Goal: Browse casually: Explore the website without a specific task or goal

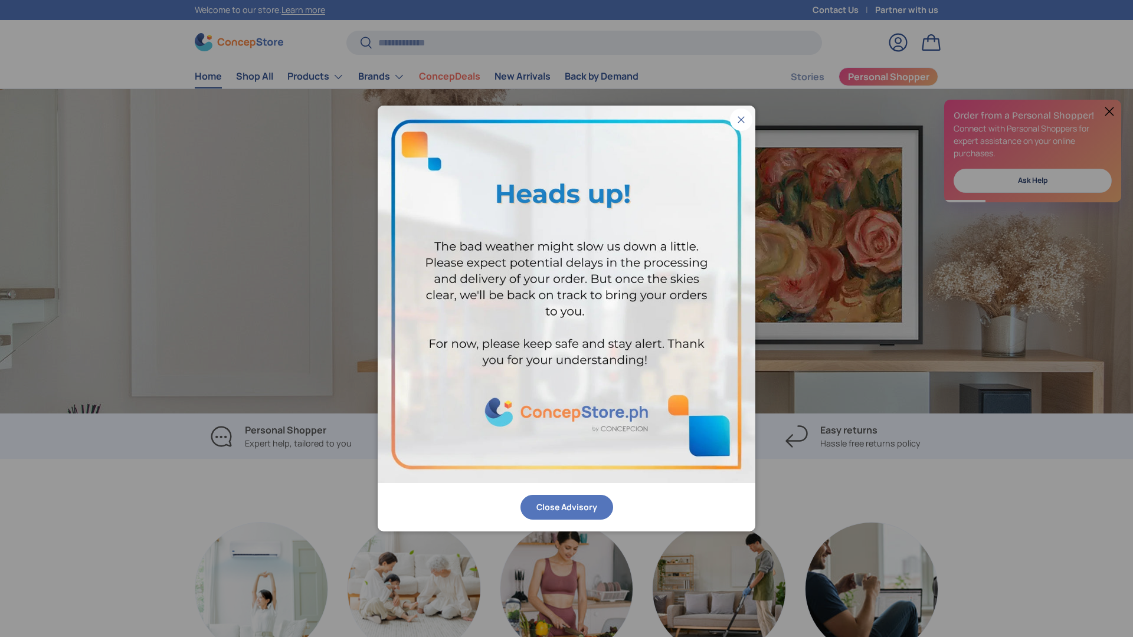
scroll to position [0, 2267]
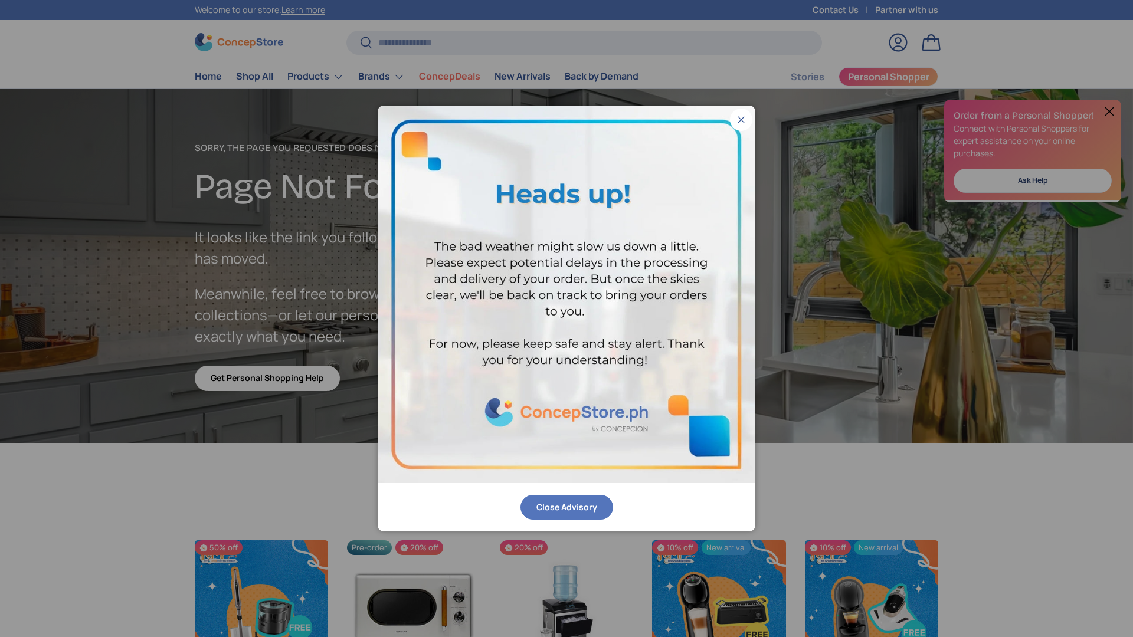
scroll to position [2052, 4826]
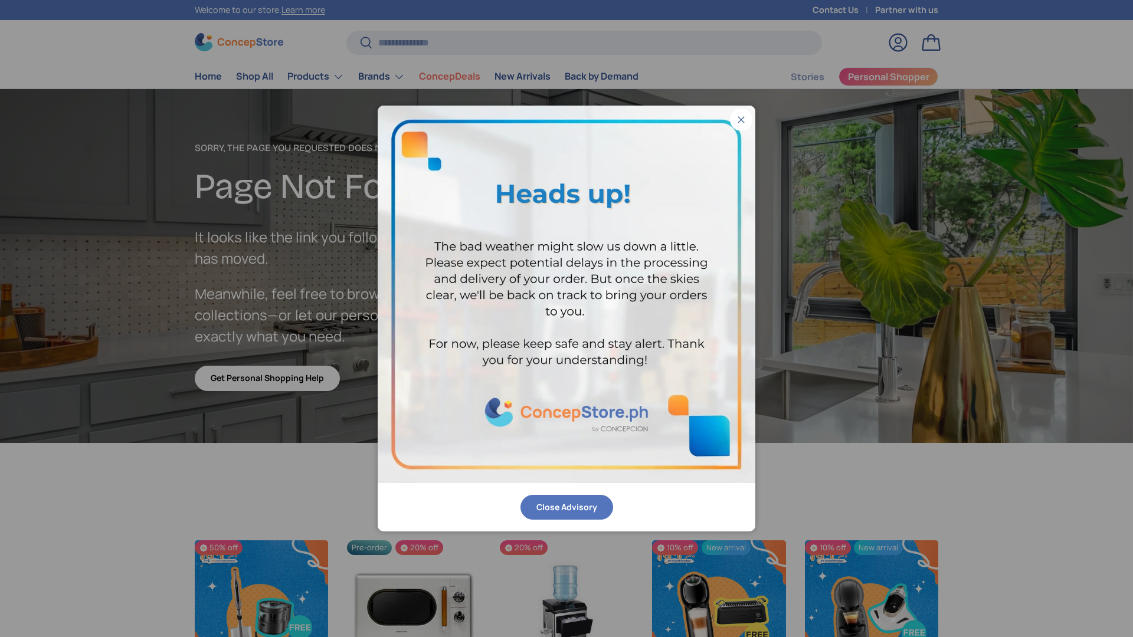
scroll to position [2052, 4826]
